Goal: Contribute content: Add original content to the website for others to see

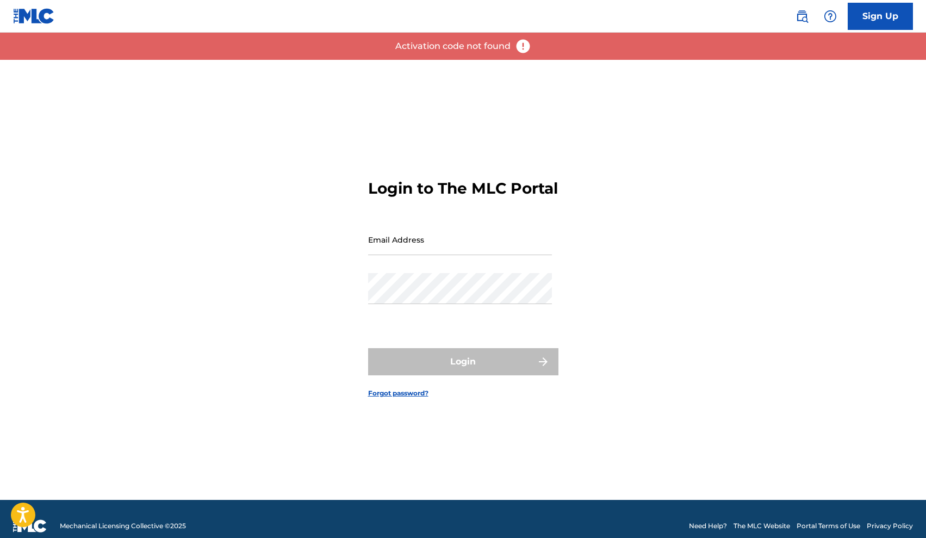
click at [426, 255] on input "Email Address" at bounding box center [460, 239] width 184 height 31
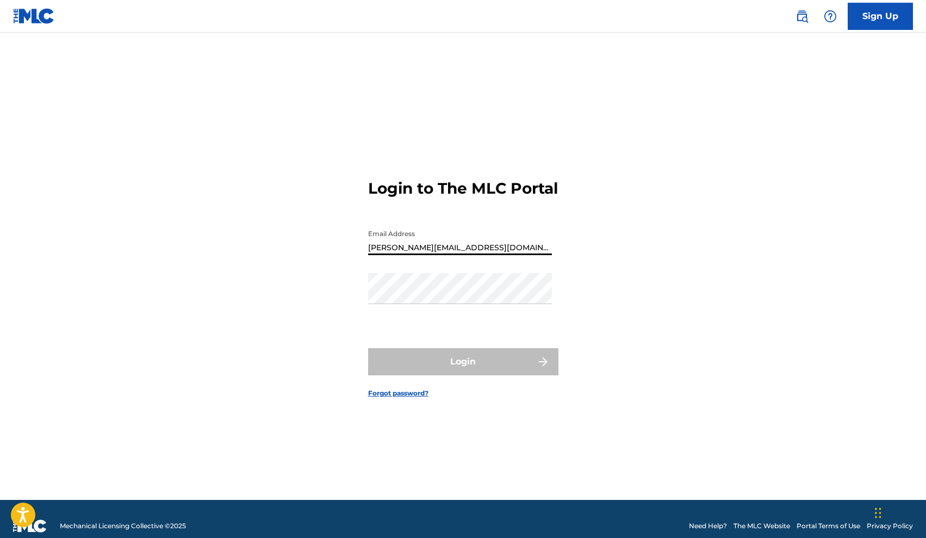
type input "[PERSON_NAME][EMAIL_ADDRESS][DOMAIN_NAME]"
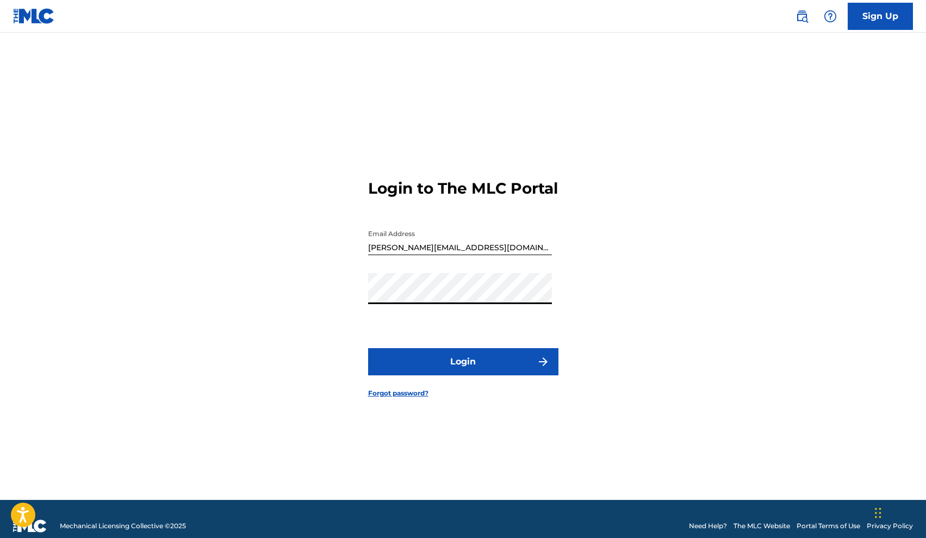
click at [463, 371] on button "Login" at bounding box center [463, 361] width 190 height 27
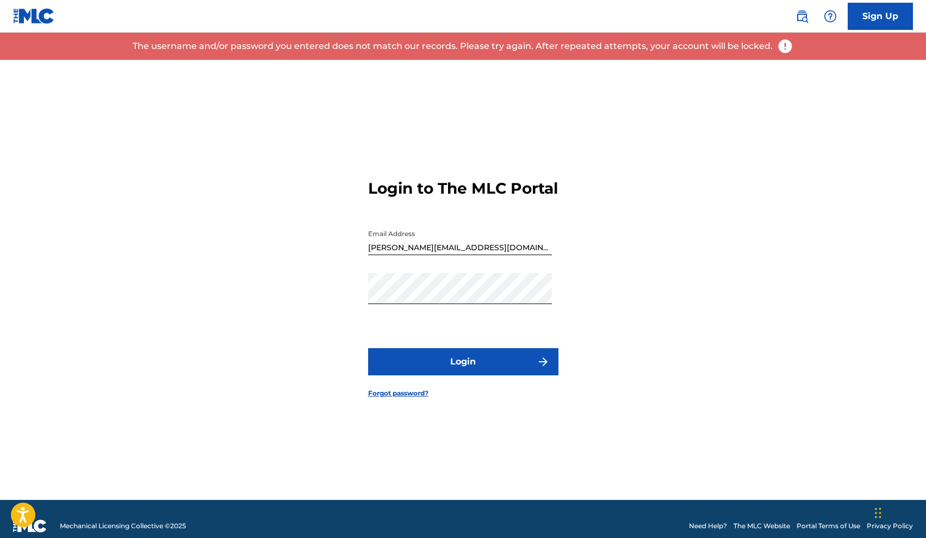
click at [399, 408] on form "Login to The MLC Portal Email Address [PERSON_NAME][EMAIL_ADDRESS][DOMAIN_NAME]…" at bounding box center [463, 280] width 190 height 440
click at [404, 398] on link "Forgot password?" at bounding box center [398, 393] width 60 height 10
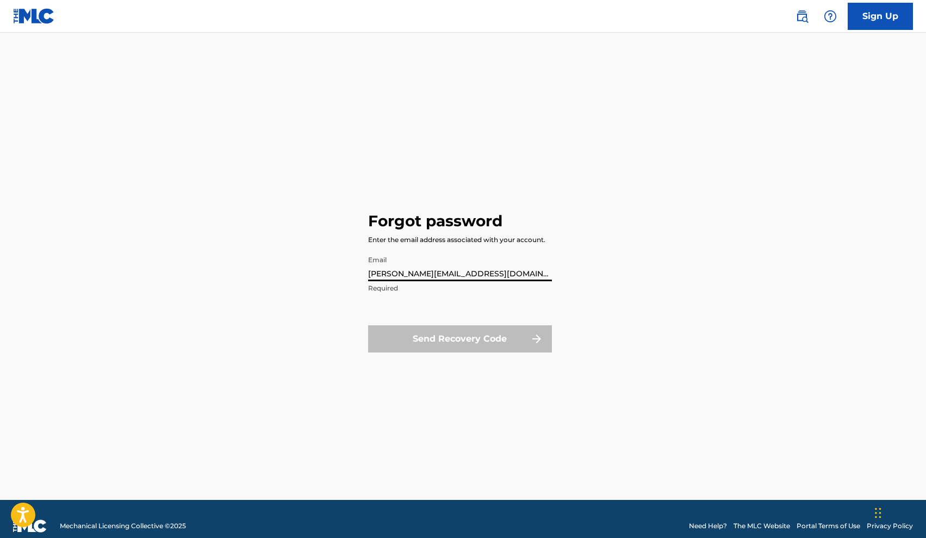
type input "[PERSON_NAME][EMAIL_ADDRESS][DOMAIN_NAME]"
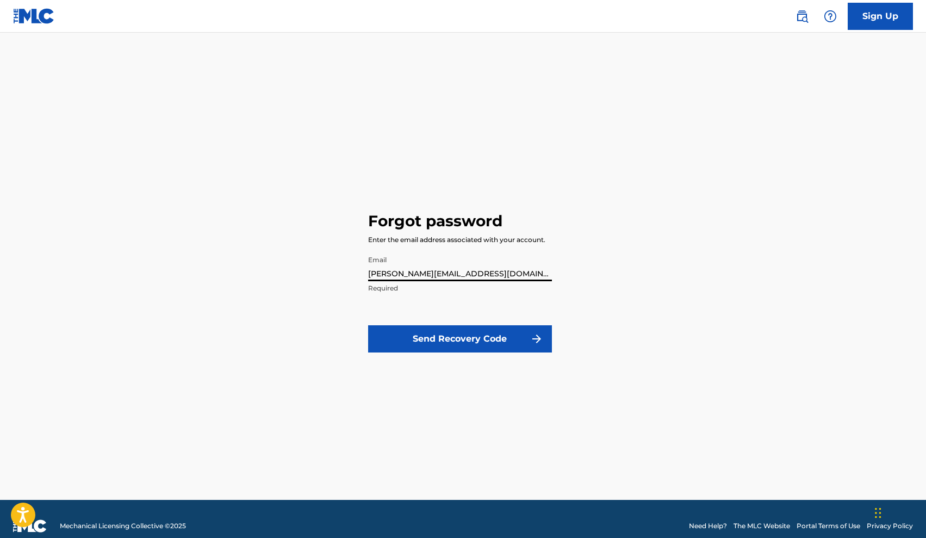
click at [460, 339] on button "Send Recovery Code" at bounding box center [460, 338] width 184 height 27
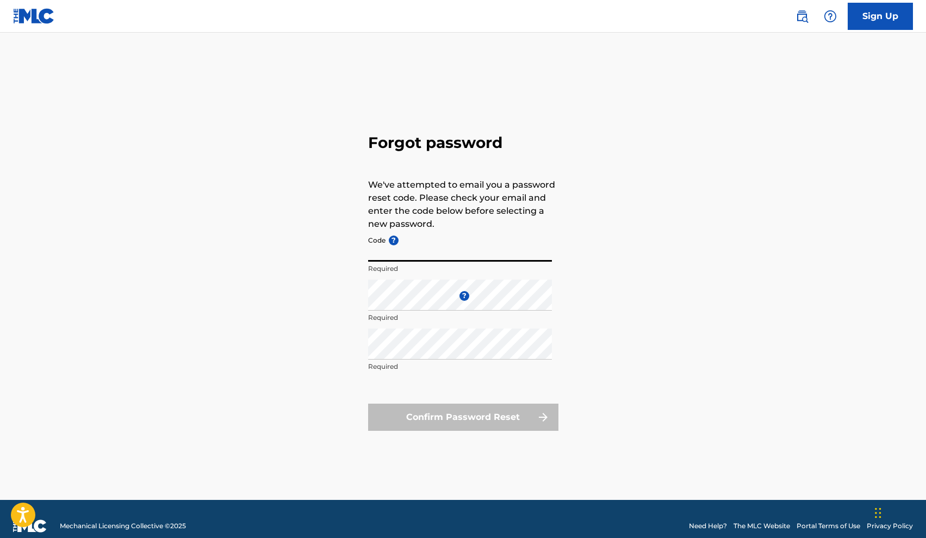
click at [394, 255] on input "Code ?" at bounding box center [460, 246] width 184 height 31
click at [427, 258] on input "Code ?" at bounding box center [460, 246] width 184 height 31
paste input "FP_3f27a08b550701c2f1c5d659534f"
type input "FP_3f27a08b550701c2f1c5d659534f"
click at [425, 364] on p "Required" at bounding box center [460, 367] width 184 height 10
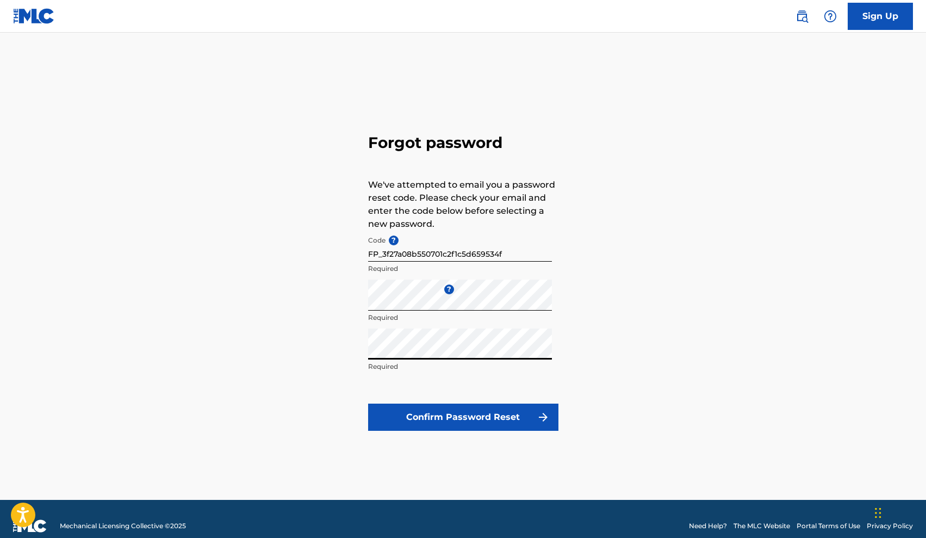
click at [463, 417] on button "Confirm Password Reset" at bounding box center [463, 417] width 190 height 27
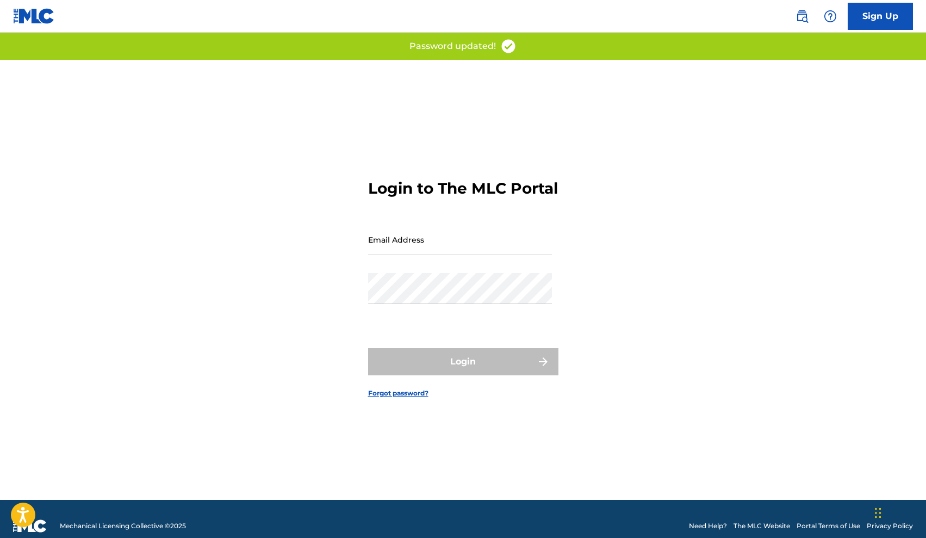
click at [38, 21] on img at bounding box center [34, 16] width 42 height 16
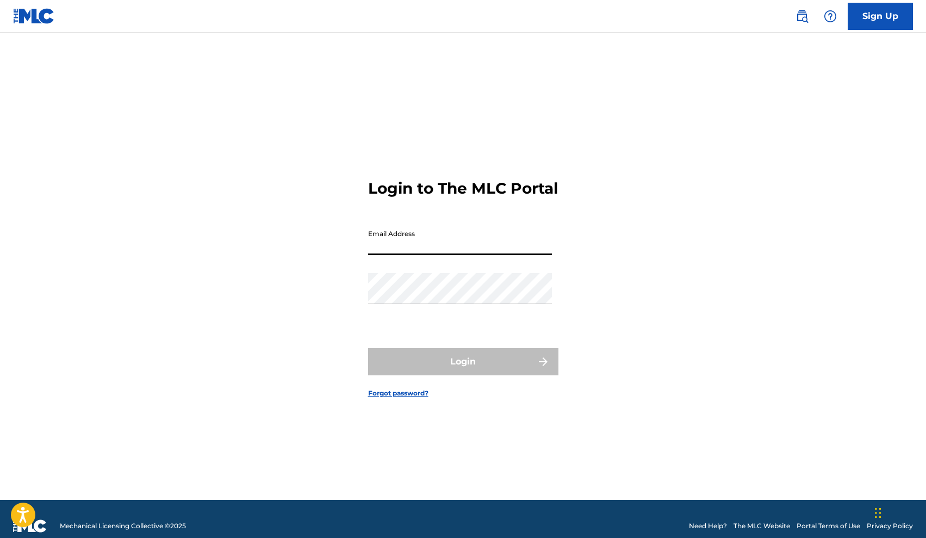
click at [519, 210] on form "Login to The MLC Portal Email Address Password Login Forgot password?" at bounding box center [463, 280] width 190 height 440
click at [452, 255] on input "Email Address" at bounding box center [460, 239] width 184 height 31
click at [463, 255] on input "[PERSON_NAME]@drip369media,com" at bounding box center [460, 239] width 184 height 31
type input "[PERSON_NAME][EMAIL_ADDRESS][DOMAIN_NAME]"
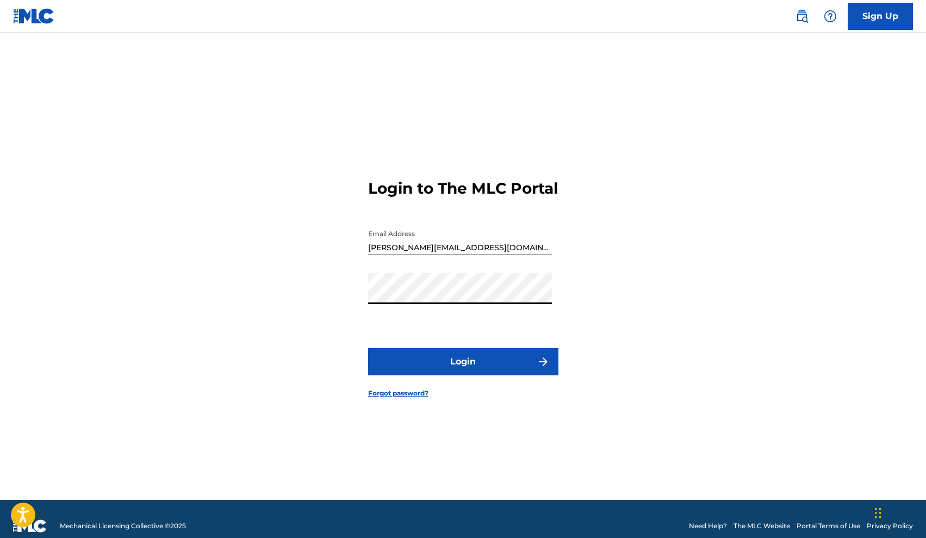
click at [495, 375] on button "Login" at bounding box center [463, 361] width 190 height 27
click at [463, 371] on button "Login" at bounding box center [463, 361] width 190 height 27
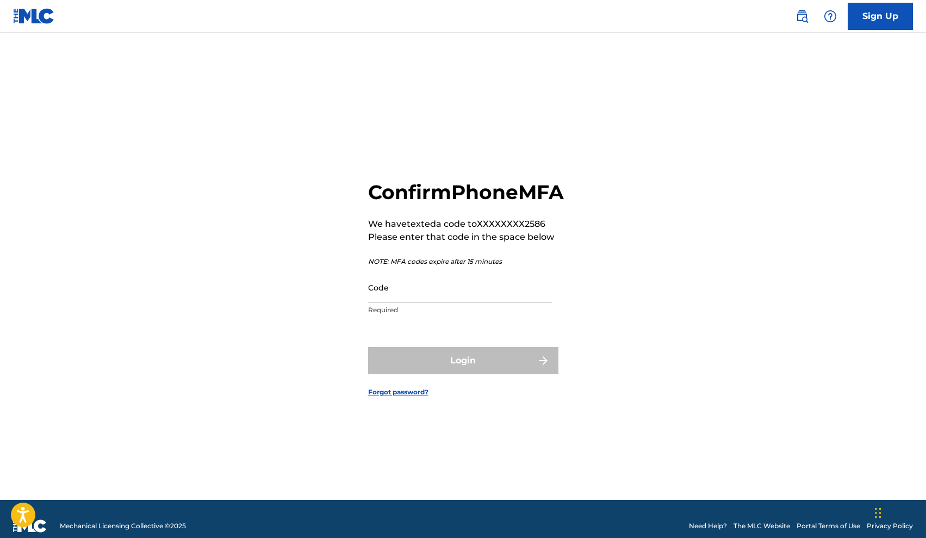
click at [467, 301] on input "Code" at bounding box center [460, 287] width 184 height 31
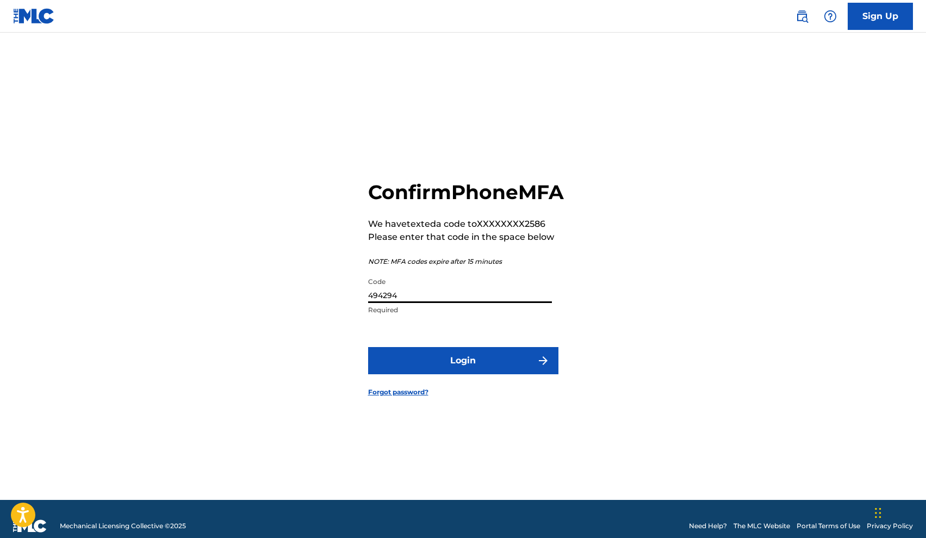
type input "494294"
click at [463, 373] on button "Login" at bounding box center [463, 360] width 190 height 27
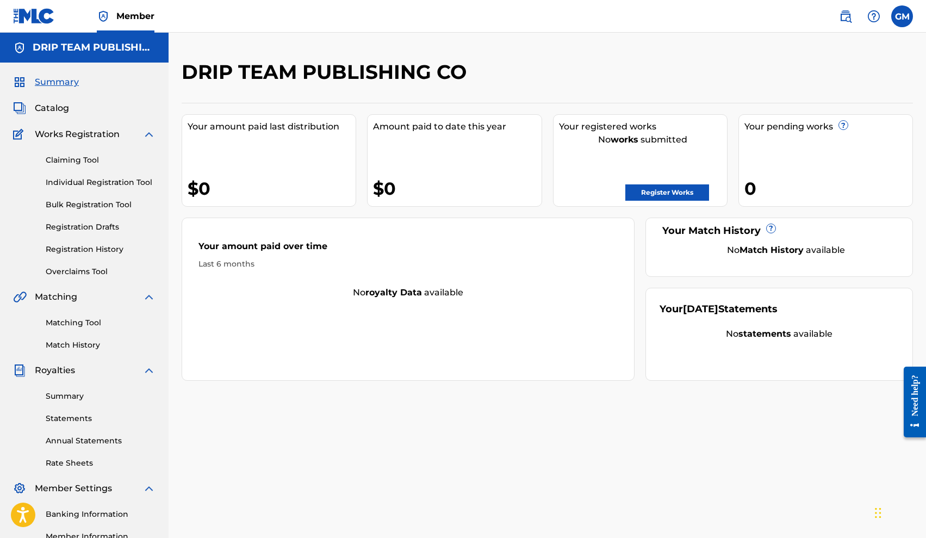
click at [58, 104] on span "Catalog" at bounding box center [52, 108] width 34 height 13
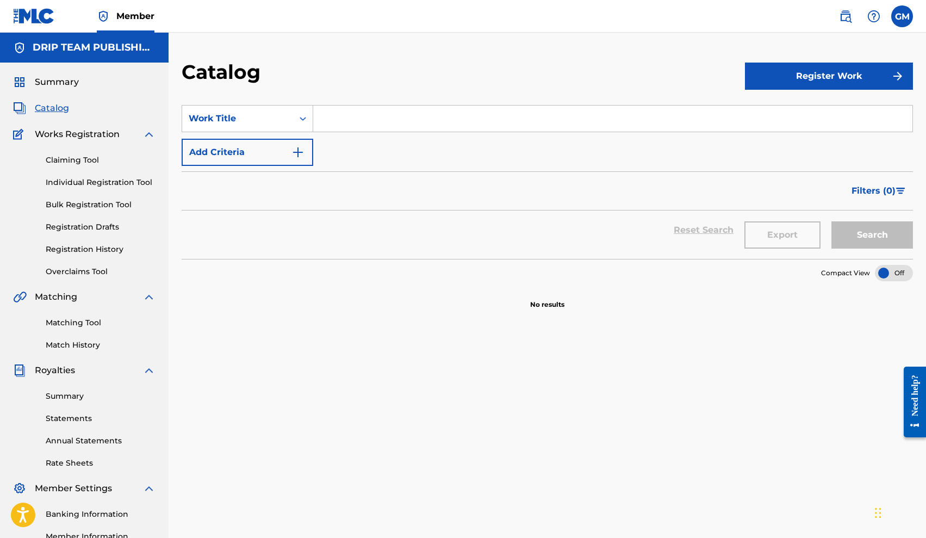
click at [799, 83] on button "Register Work" at bounding box center [829, 76] width 168 height 27
click at [788, 114] on link "Individual" at bounding box center [829, 111] width 168 height 26
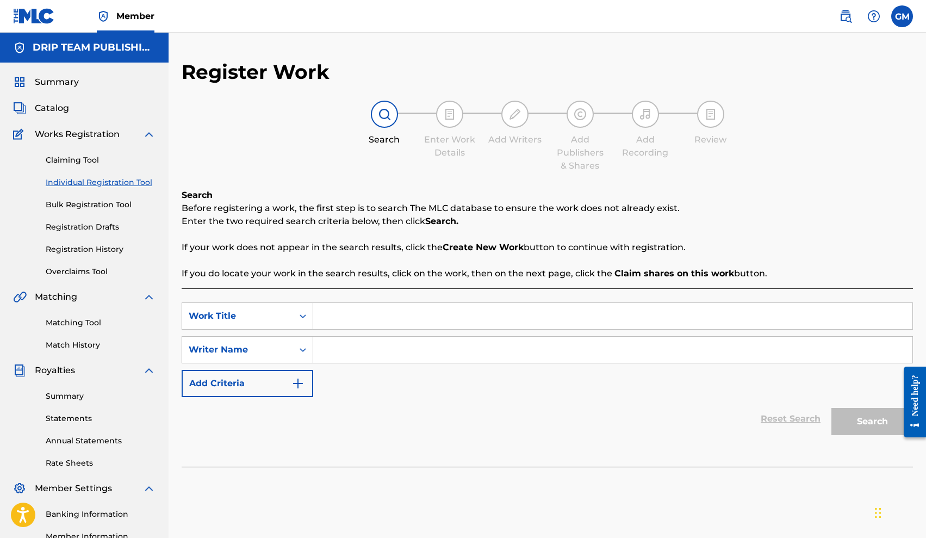
click at [286, 212] on p "Before registering a work, the first step is to search The MLC database to ensu…" at bounding box center [547, 208] width 731 height 13
click at [314, 317] on input "Search Form" at bounding box center [612, 316] width 599 height 26
type input "narcotics"
click at [284, 351] on div "Writer Name" at bounding box center [238, 349] width 98 height 13
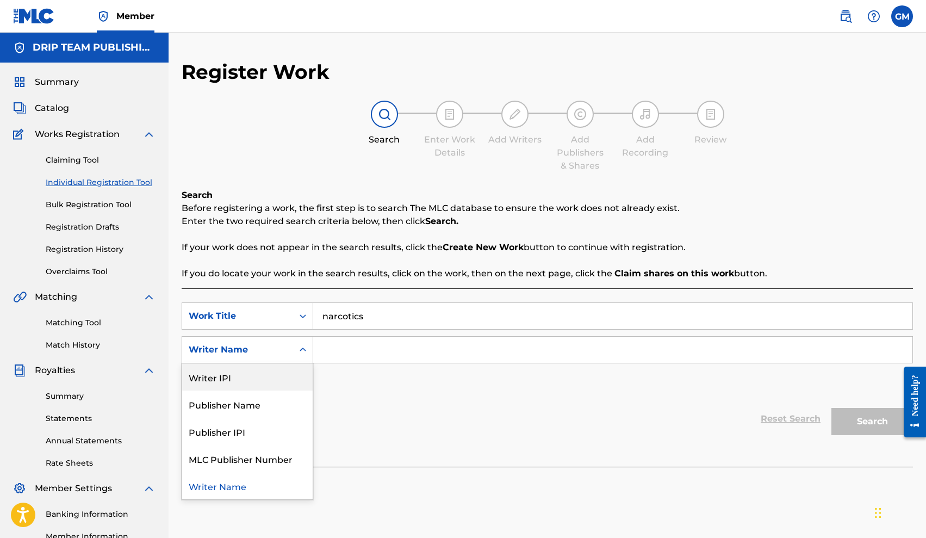
click at [263, 381] on div "Writer IPI" at bounding box center [247, 376] width 131 height 27
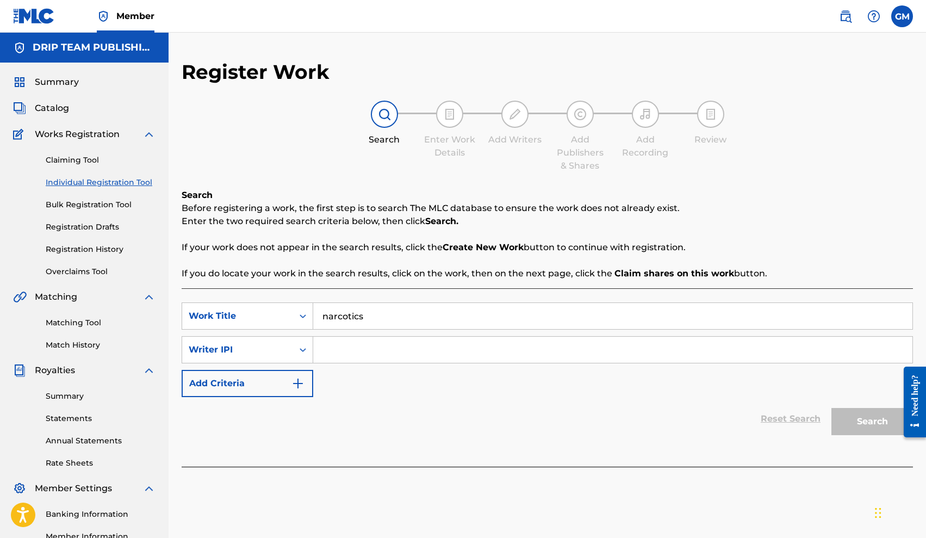
click at [370, 339] on input "Search Form" at bounding box center [612, 350] width 599 height 26
paste input "00894597364"
type input "00894597364"
click at [859, 419] on button "Search" at bounding box center [873, 421] width 82 height 27
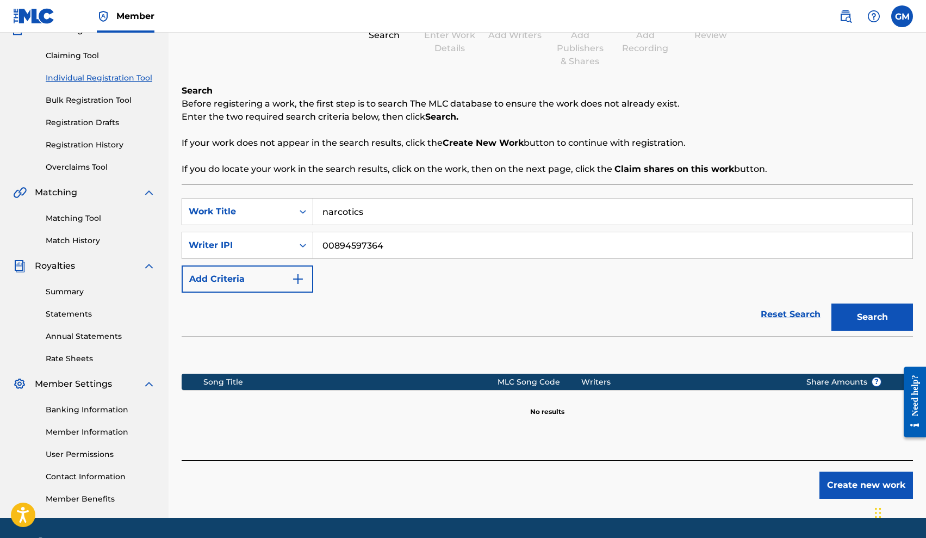
scroll to position [123, 0]
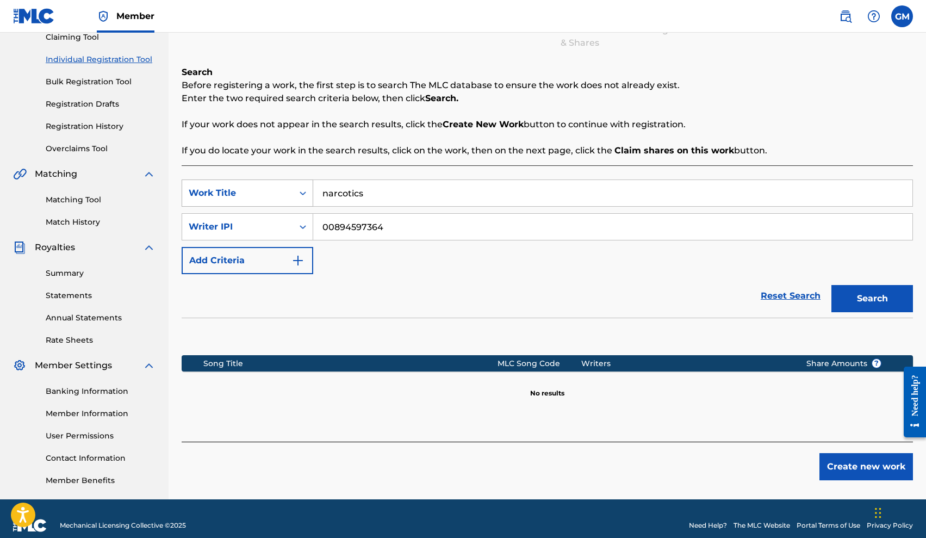
drag, startPoint x: 381, startPoint y: 197, endPoint x: 306, endPoint y: 196, distance: 75.6
click at [306, 196] on div "SearchWithCriteria929bd6cc-c115-4687-9278-bbd5db9d96c7 Work Title narcotics" at bounding box center [547, 192] width 731 height 27
click at [301, 196] on icon "Search Form" at bounding box center [302, 193] width 11 height 11
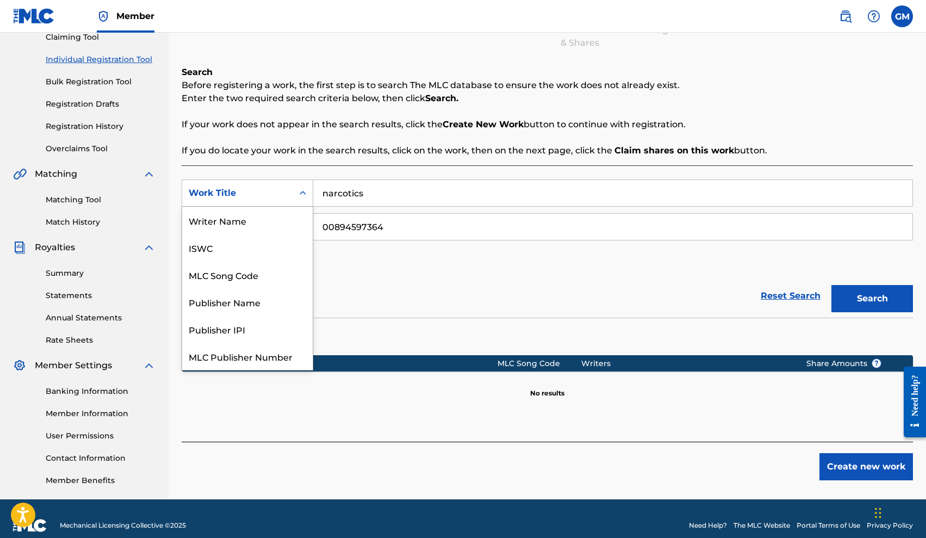
scroll to position [27, 0]
click at [268, 225] on div "ISWC" at bounding box center [247, 220] width 131 height 27
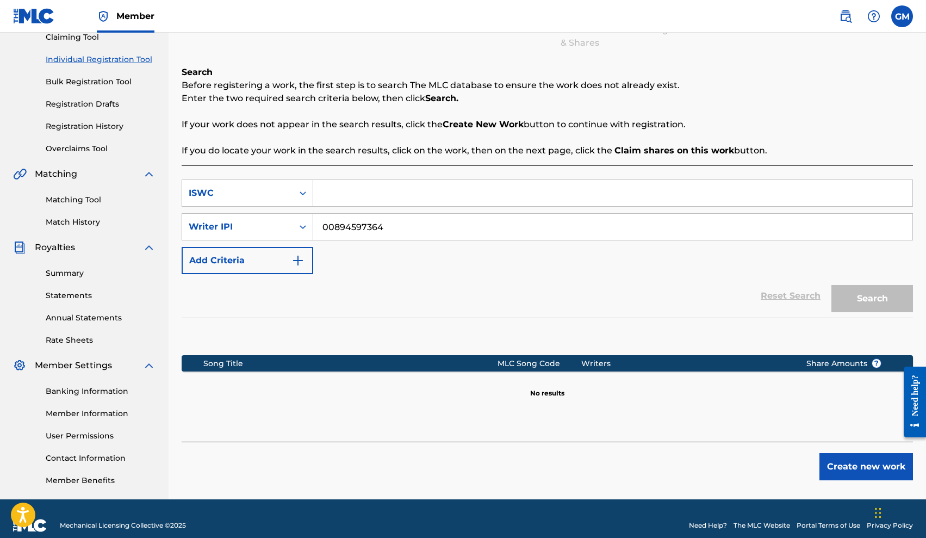
click at [364, 196] on input "Search Form" at bounding box center [612, 193] width 599 height 26
paste input "T-324.557.241-8"
type input "T-324.557.241-8"
click at [872, 299] on button "Search" at bounding box center [873, 298] width 82 height 27
click at [269, 260] on button "Add Criteria" at bounding box center [248, 260] width 132 height 27
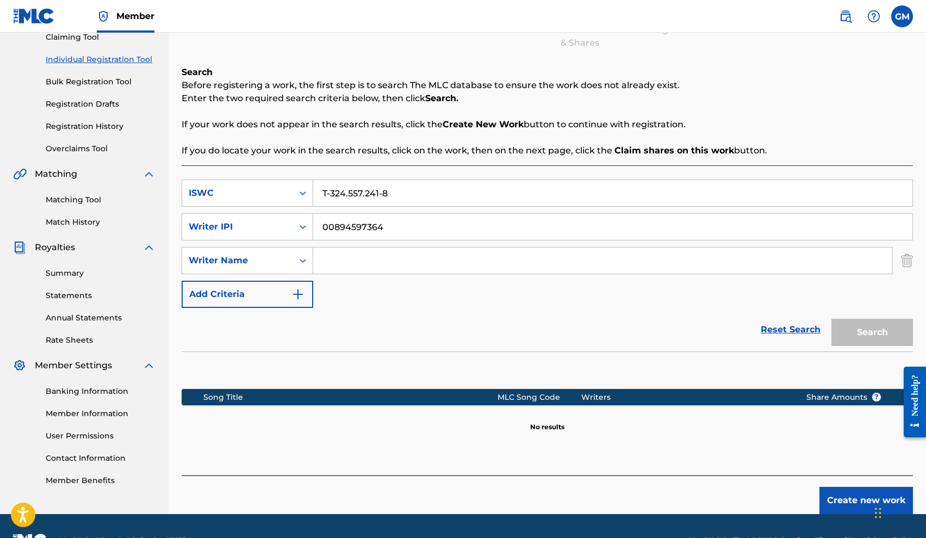
click at [353, 259] on input "Search Form" at bounding box center [602, 260] width 579 height 26
type input "G"
type input "[PERSON_NAME]"
click at [872, 332] on button "Search" at bounding box center [873, 332] width 82 height 27
click at [857, 342] on button "Search" at bounding box center [873, 332] width 82 height 27
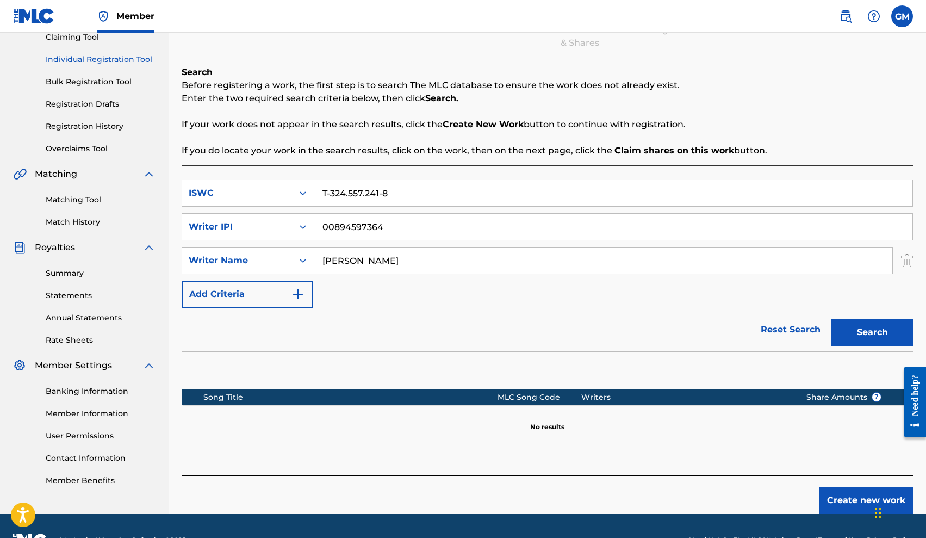
click at [276, 301] on button "Add Criteria" at bounding box center [248, 294] width 132 height 27
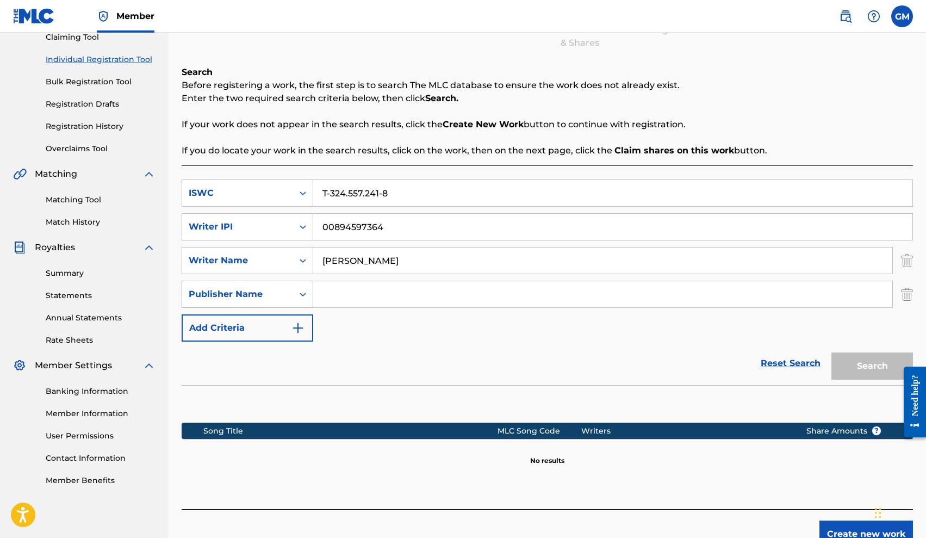
click at [253, 295] on div "Publisher Name" at bounding box center [238, 294] width 98 height 13
click at [280, 318] on div "Publisher IPI" at bounding box center [247, 321] width 131 height 27
click at [350, 293] on input "Search Form" at bounding box center [602, 294] width 579 height 26
paste input "00053026414"
type input "00053026414"
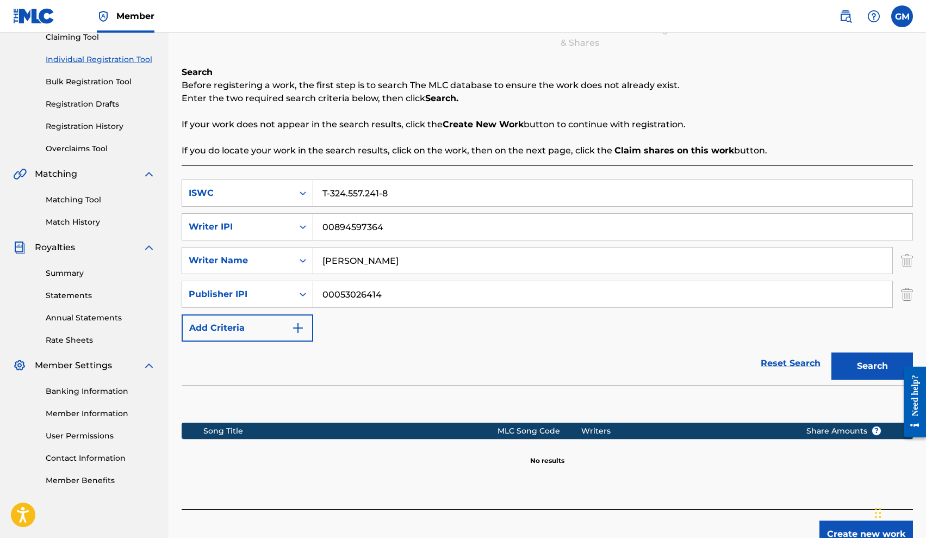
click at [835, 362] on button "Search" at bounding box center [873, 365] width 82 height 27
click at [911, 263] on img "Search Form" at bounding box center [907, 260] width 12 height 27
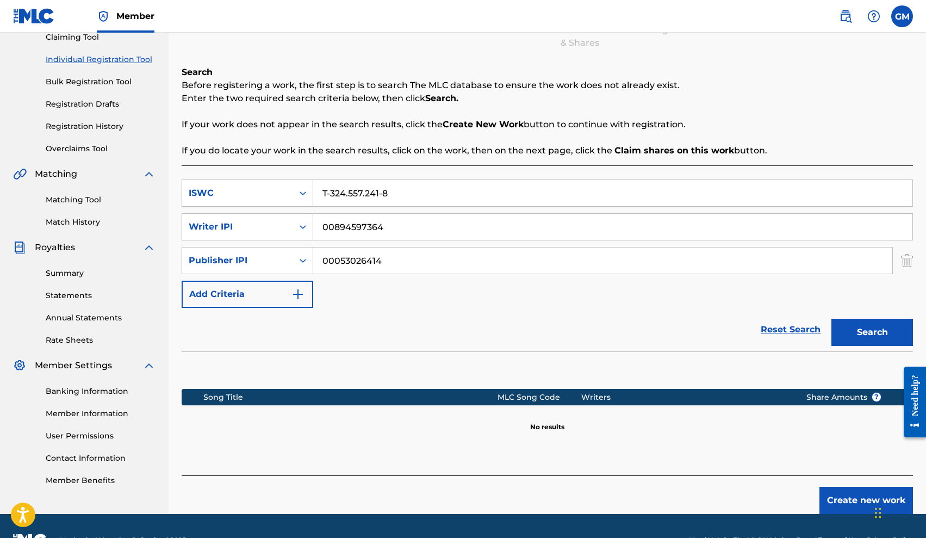
click at [908, 257] on img "Search Form" at bounding box center [907, 260] width 12 height 27
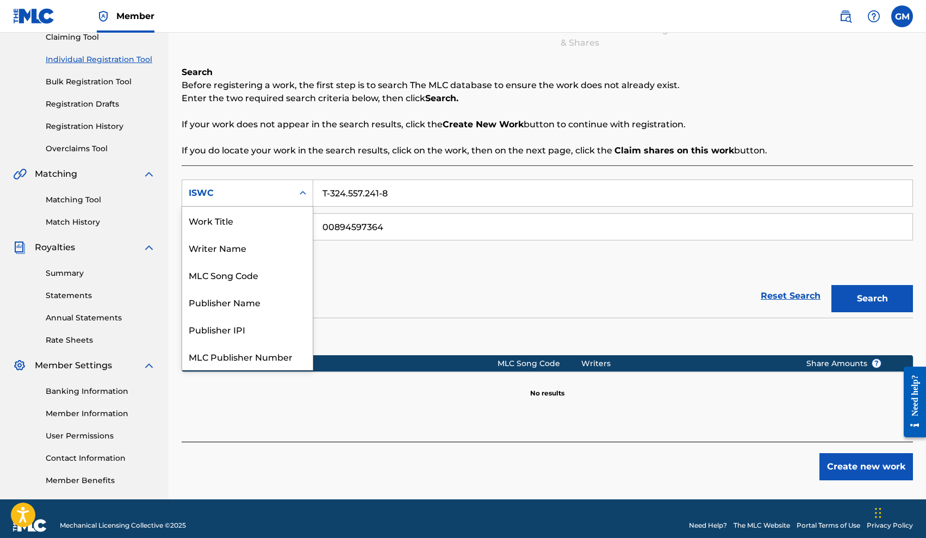
click at [275, 204] on div "ISWC" at bounding box center [248, 192] width 132 height 27
click at [256, 226] on div "Writer Name" at bounding box center [247, 220] width 131 height 27
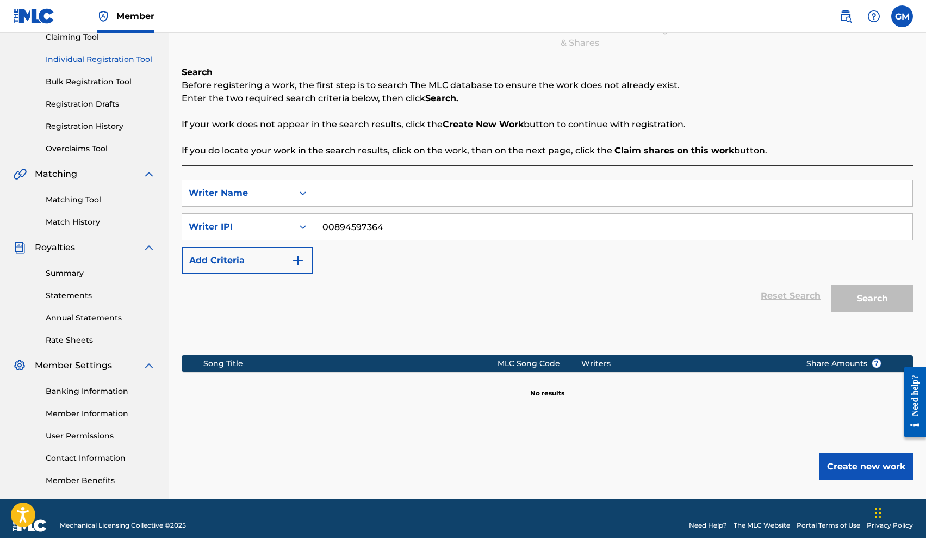
click at [390, 193] on input "Search Form" at bounding box center [612, 193] width 599 height 26
type input "[PERSON_NAME]"
click at [864, 300] on button "Search" at bounding box center [873, 298] width 82 height 27
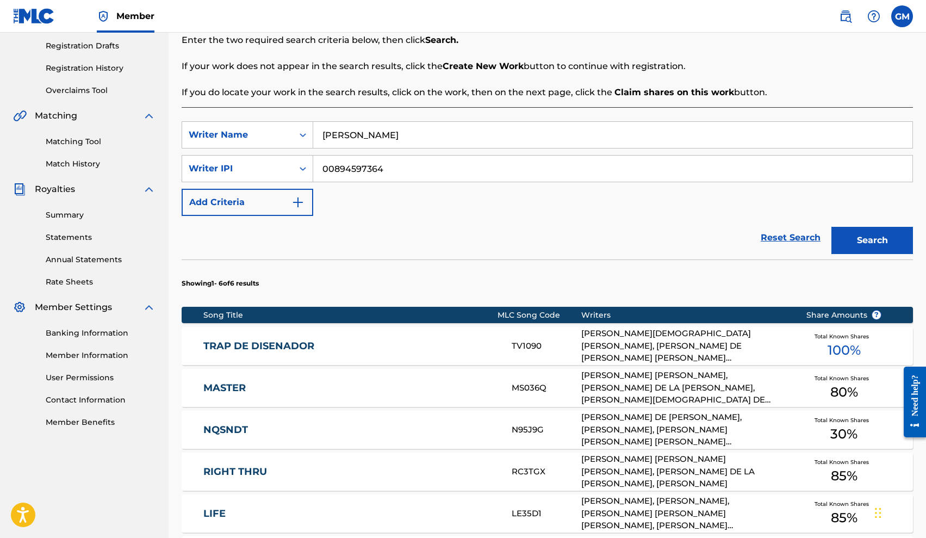
scroll to position [182, 0]
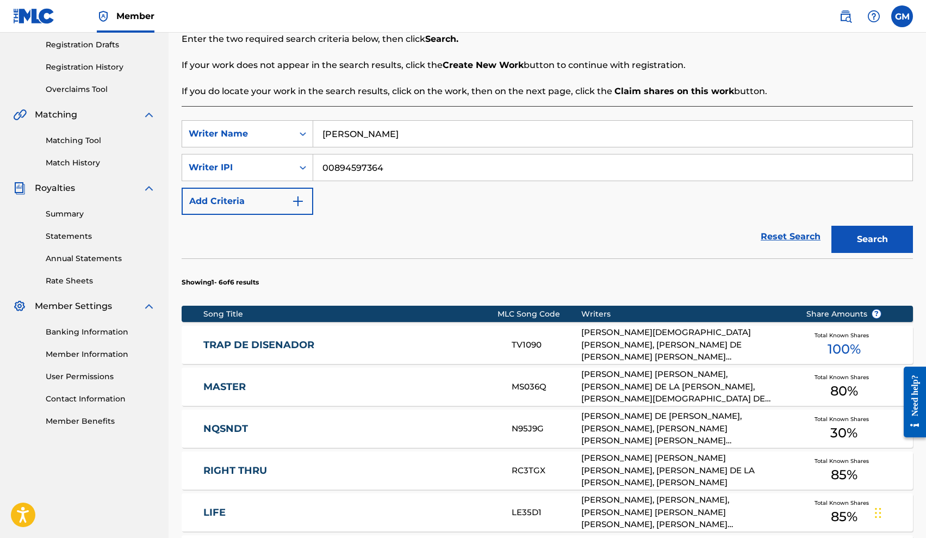
click at [782, 349] on div "[PERSON_NAME][DEMOGRAPHIC_DATA] [PERSON_NAME], [PERSON_NAME] DE [PERSON_NAME] […" at bounding box center [685, 344] width 208 height 37
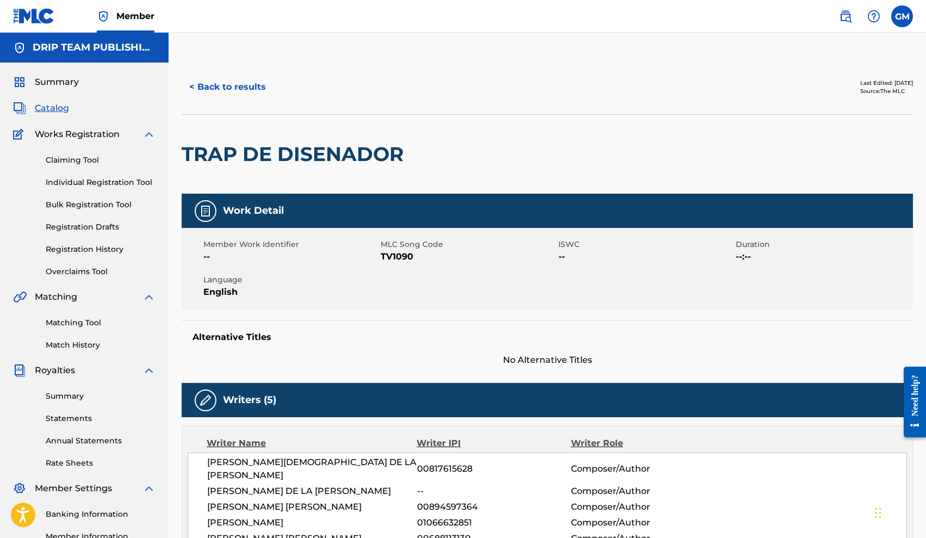
click at [256, 86] on button "< Back to results" at bounding box center [228, 86] width 92 height 27
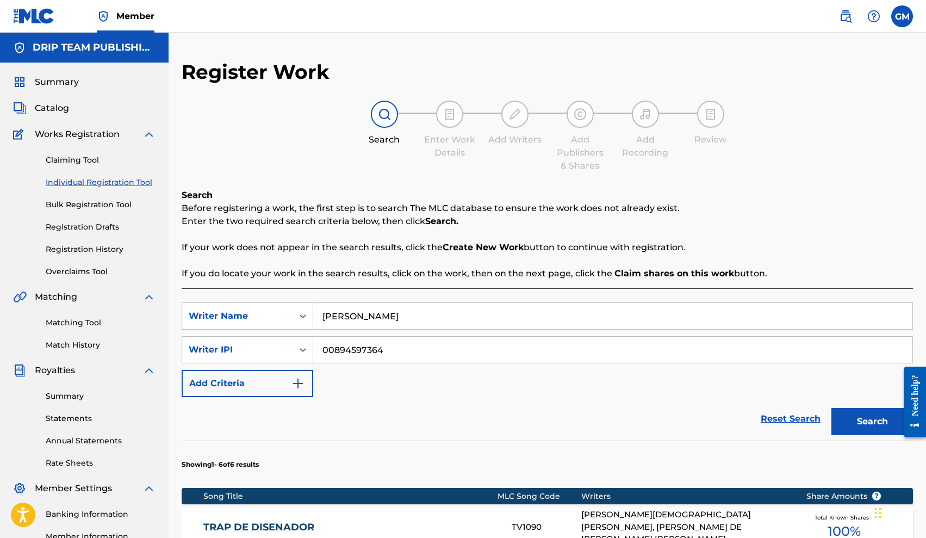
click at [58, 115] on div "Summary Catalog Works Registration Claiming Tool Individual Registration Tool B…" at bounding box center [84, 343] width 169 height 560
click at [58, 114] on span "Catalog" at bounding box center [52, 108] width 34 height 13
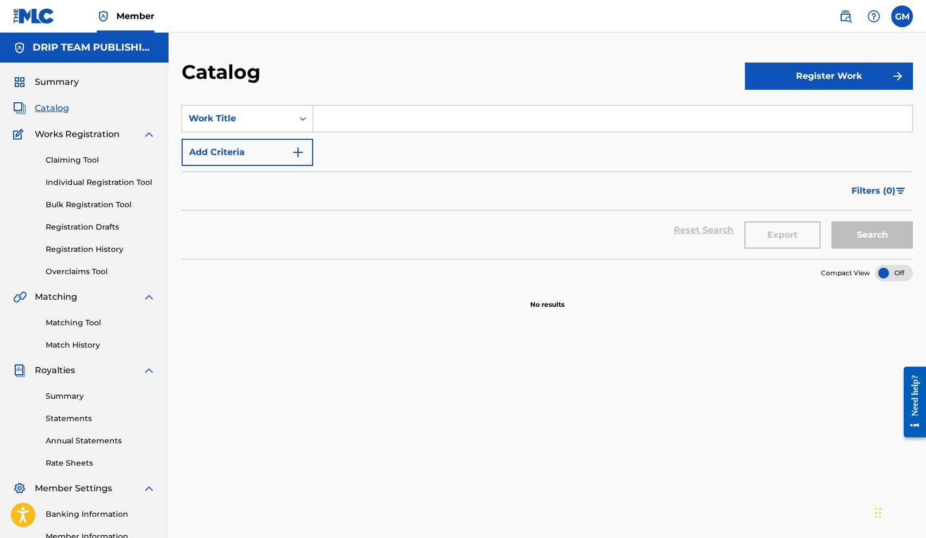
click at [111, 202] on link "Bulk Registration Tool" at bounding box center [101, 204] width 110 height 11
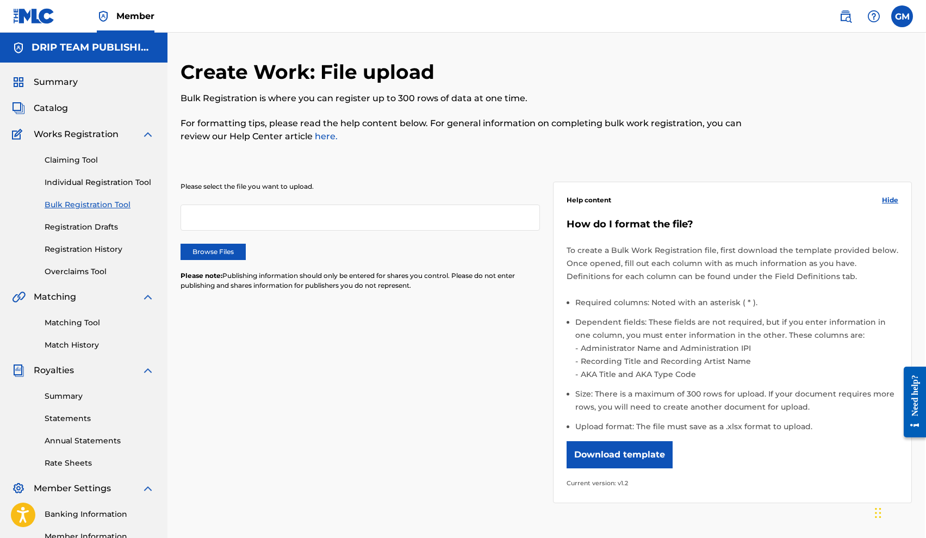
scroll to position [0, 1]
click at [218, 249] on label "Browse Files" at bounding box center [213, 252] width 65 height 16
click at [0, 0] on input "Browse Files" at bounding box center [0, 0] width 0 height 0
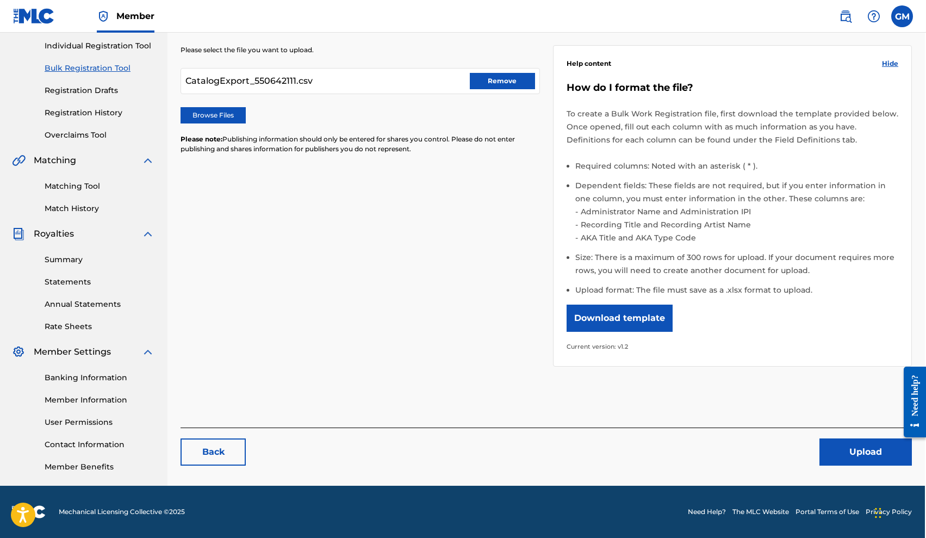
scroll to position [137, 1]
click at [860, 454] on button "Upload" at bounding box center [866, 451] width 92 height 27
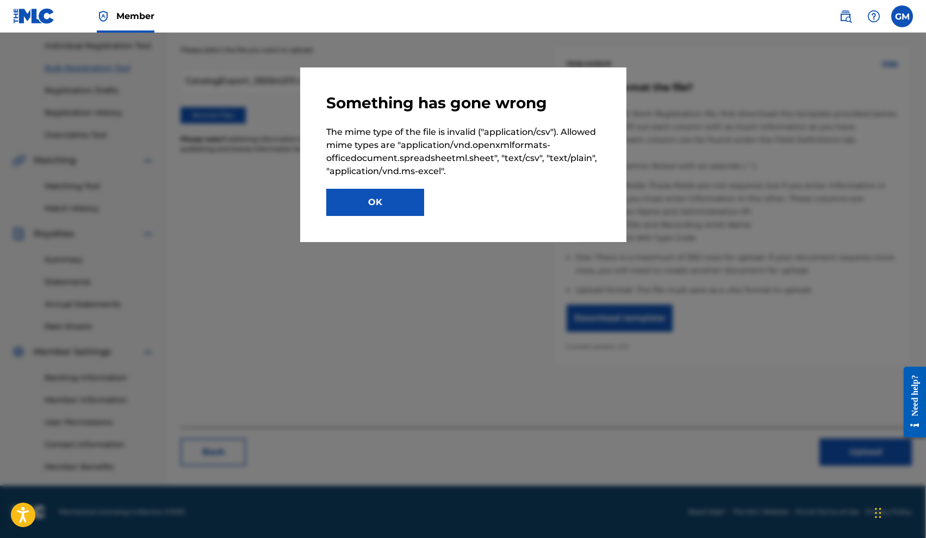
click at [399, 199] on button "OK" at bounding box center [375, 202] width 98 height 27
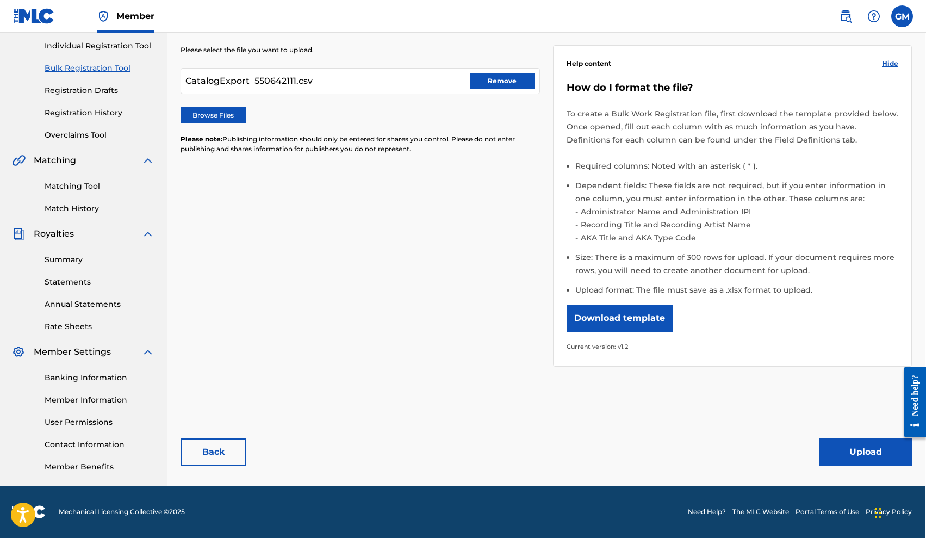
click at [868, 453] on button "Upload" at bounding box center [866, 451] width 92 height 27
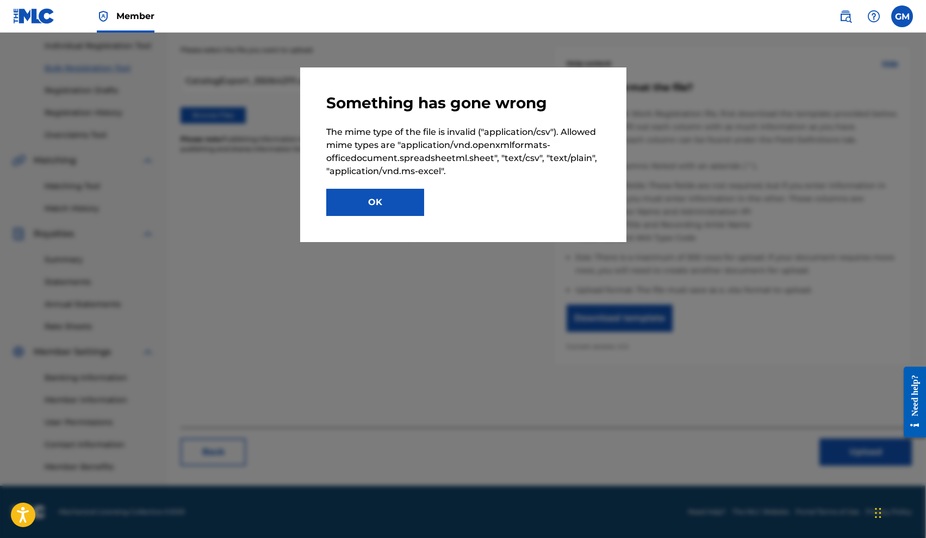
click at [396, 208] on button "OK" at bounding box center [375, 202] width 98 height 27
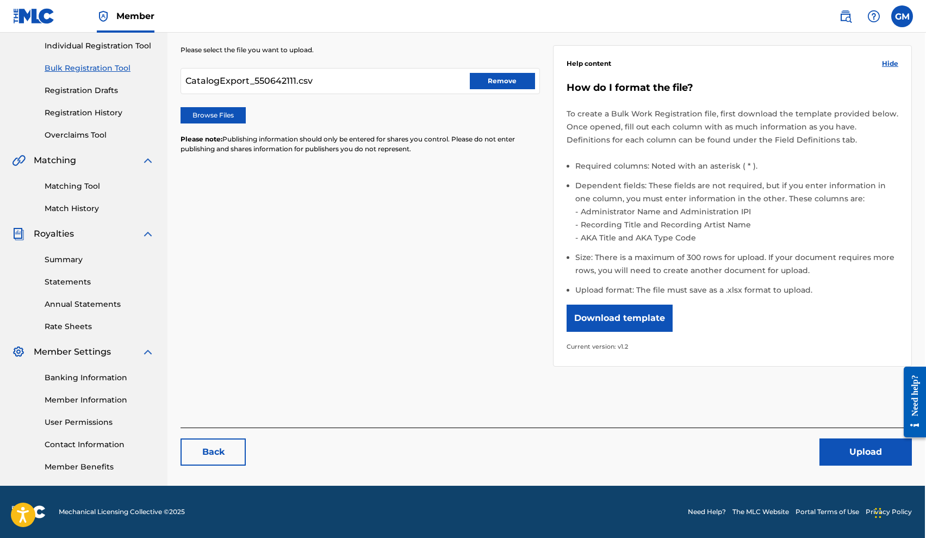
click at [493, 79] on button "Remove" at bounding box center [502, 81] width 65 height 16
